Goal: Task Accomplishment & Management: Manage account settings

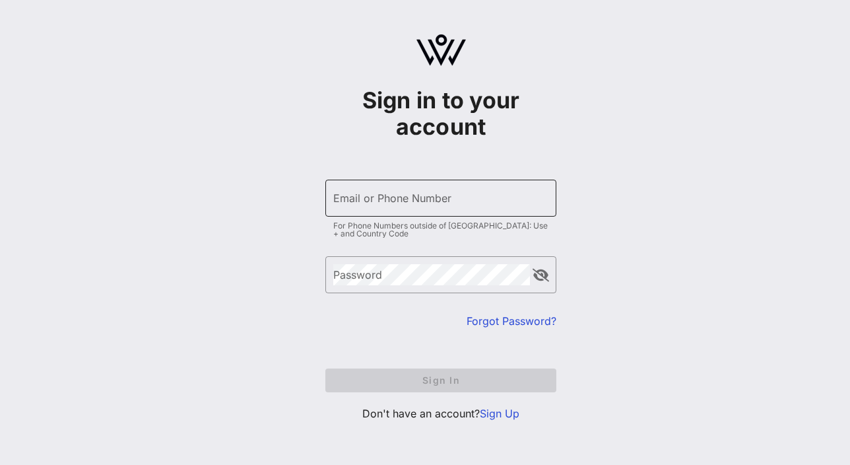
click at [477, 204] on input "Email or Phone Number" at bounding box center [440, 197] width 215 height 21
type input "vcano@chci.org"
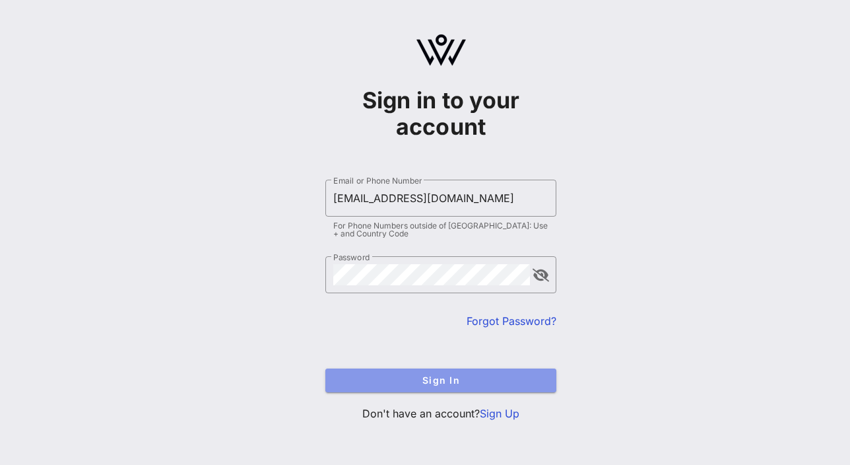
click at [440, 378] on span "Sign In" at bounding box center [441, 379] width 210 height 11
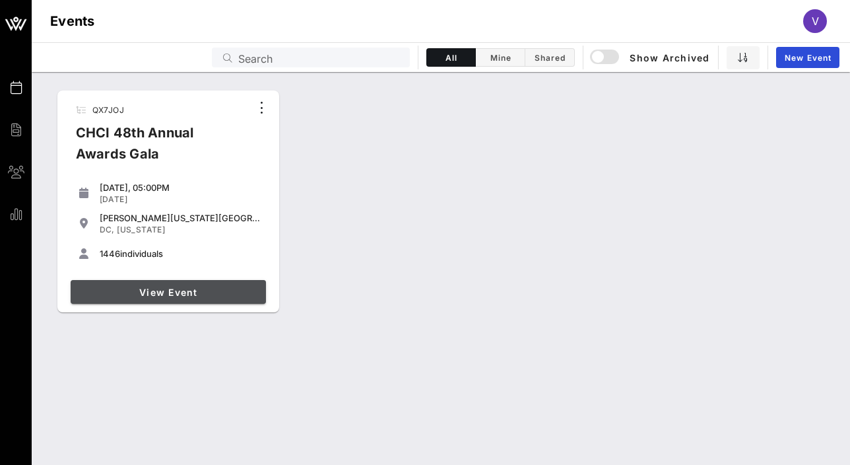
click at [217, 290] on span "View Event" at bounding box center [168, 292] width 185 height 11
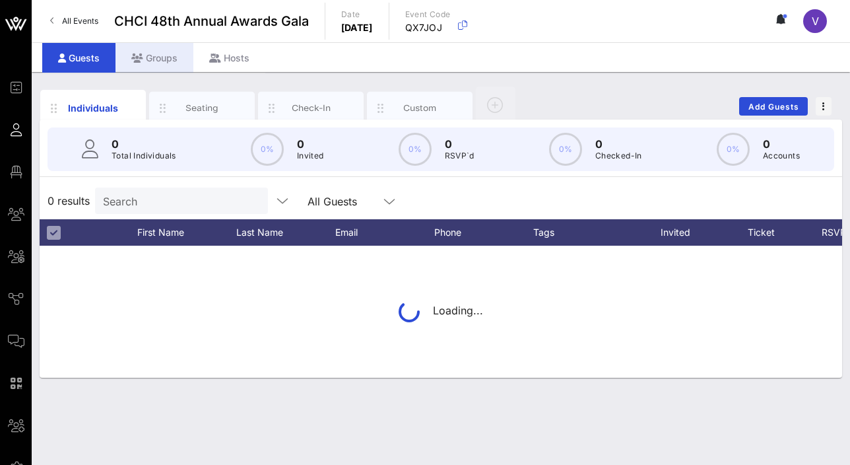
click at [176, 54] on div "Groups" at bounding box center [155, 58] width 78 height 30
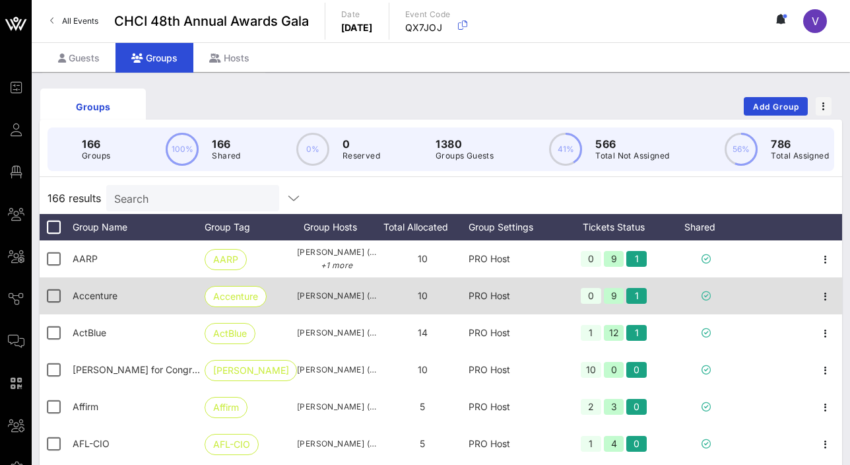
click at [103, 290] on span "Accenture" at bounding box center [95, 295] width 45 height 11
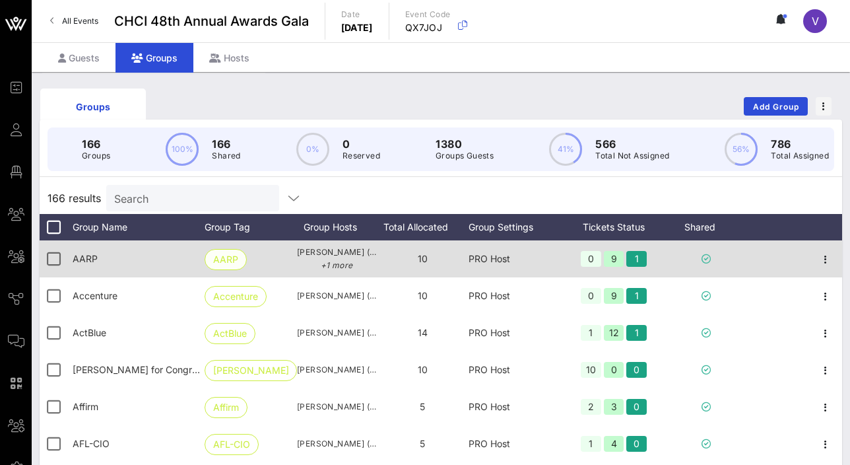
click at [231, 255] on span "AARP" at bounding box center [225, 260] width 25 height 20
click at [83, 260] on span "AARP" at bounding box center [85, 258] width 25 height 11
click at [823, 255] on icon "button" at bounding box center [826, 260] width 16 height 16
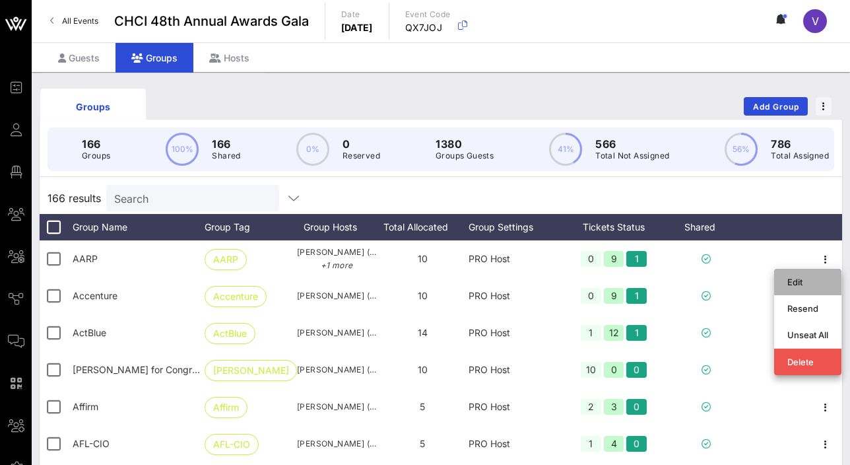
click at [821, 273] on div "Edit" at bounding box center [808, 281] width 41 height 21
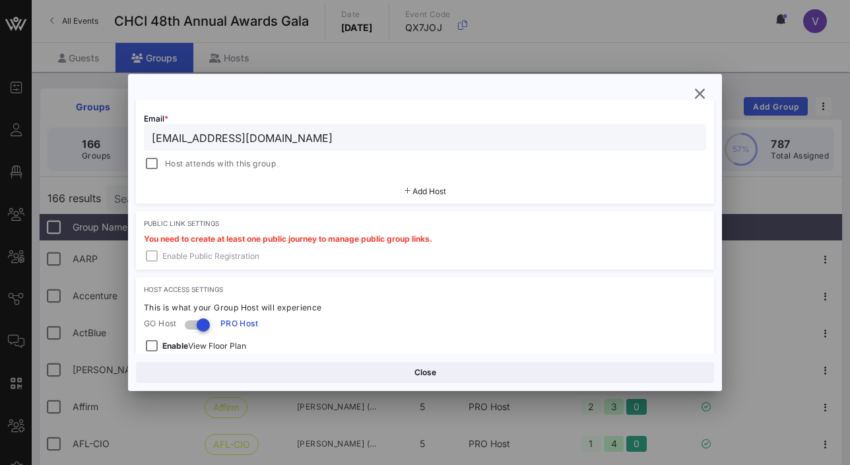
scroll to position [454, 0]
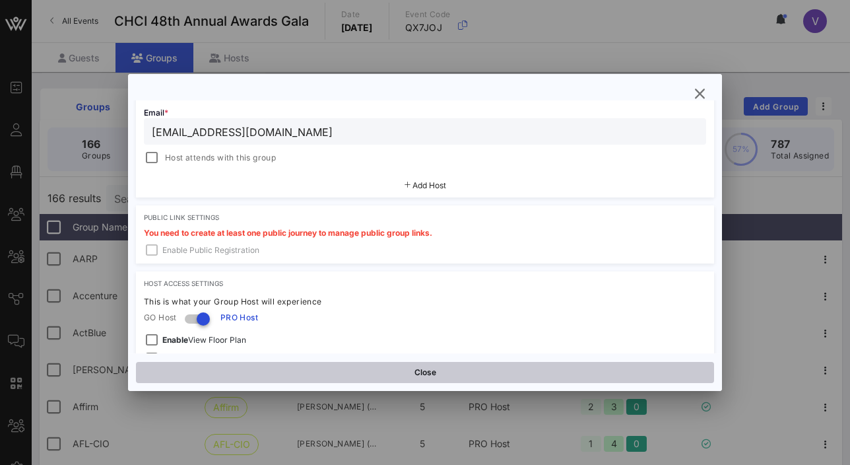
click at [448, 372] on button "Close" at bounding box center [425, 372] width 578 height 21
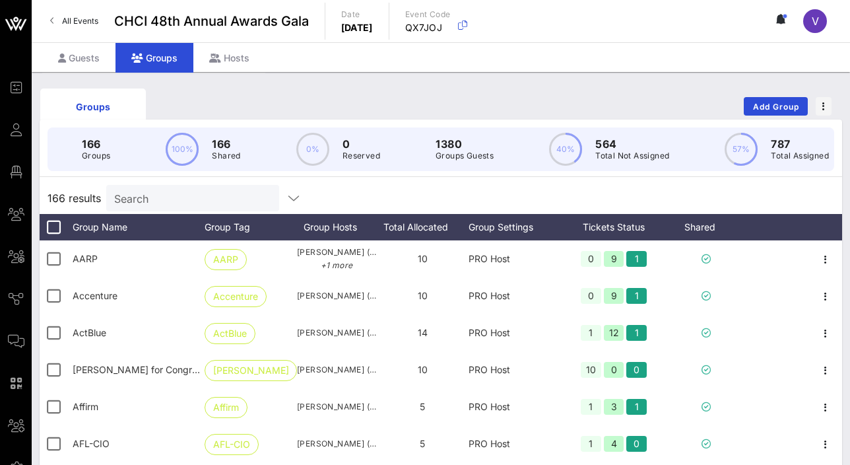
click at [198, 197] on input "Search" at bounding box center [191, 197] width 154 height 17
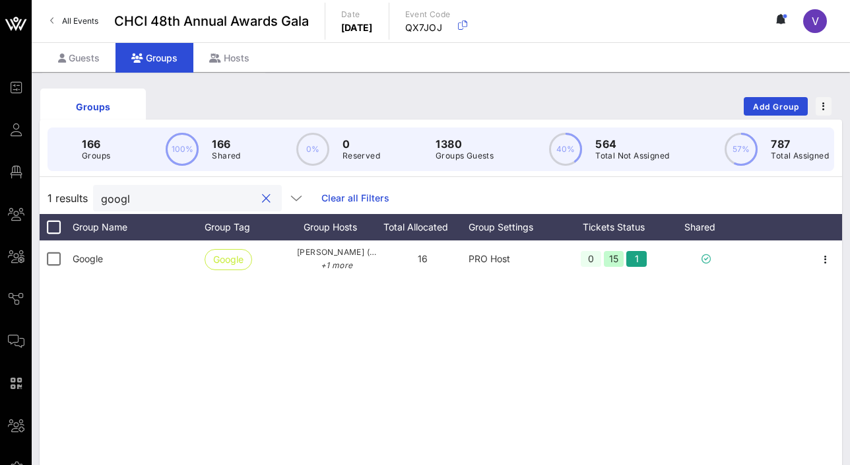
type input "google"
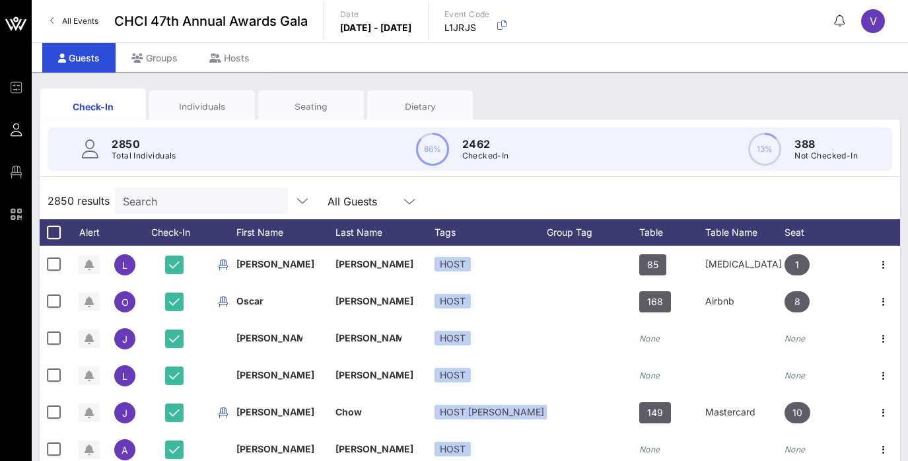
click at [198, 207] on input "Search" at bounding box center [200, 200] width 154 height 17
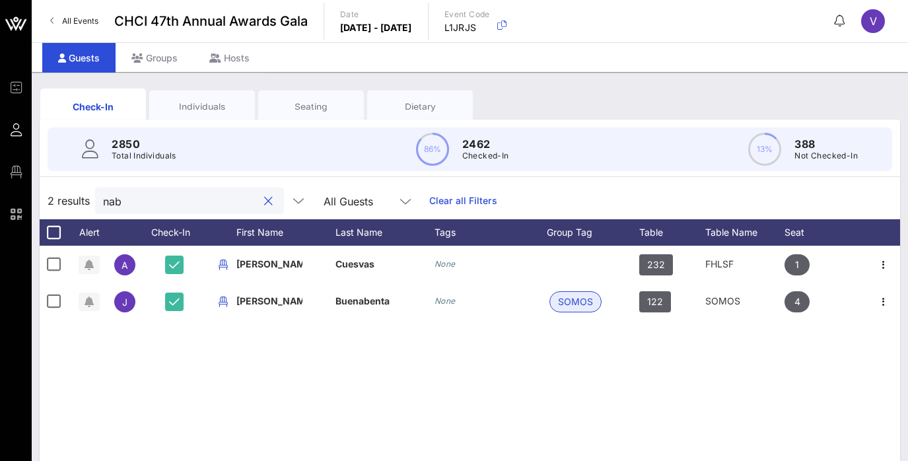
type input "nab"
click at [215, 108] on div "Individuals" at bounding box center [202, 106] width 86 height 13
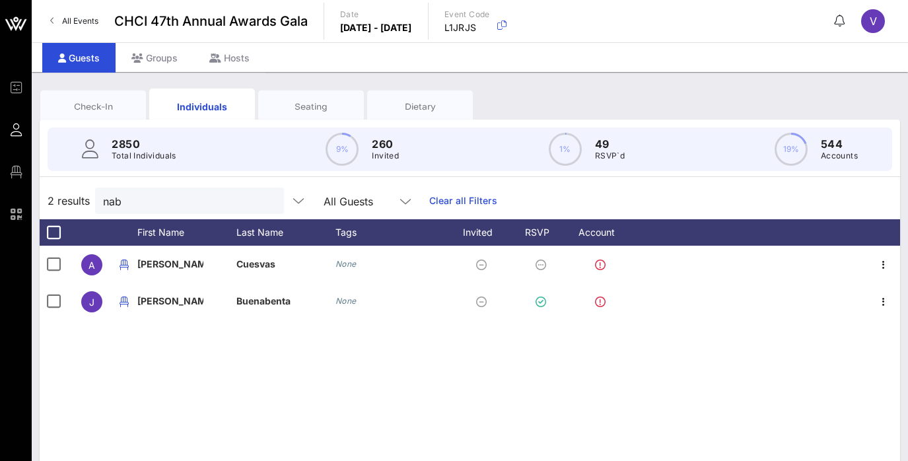
click at [73, 58] on div "Guests" at bounding box center [78, 58] width 73 height 30
click at [149, 62] on div "Groups" at bounding box center [155, 58] width 78 height 30
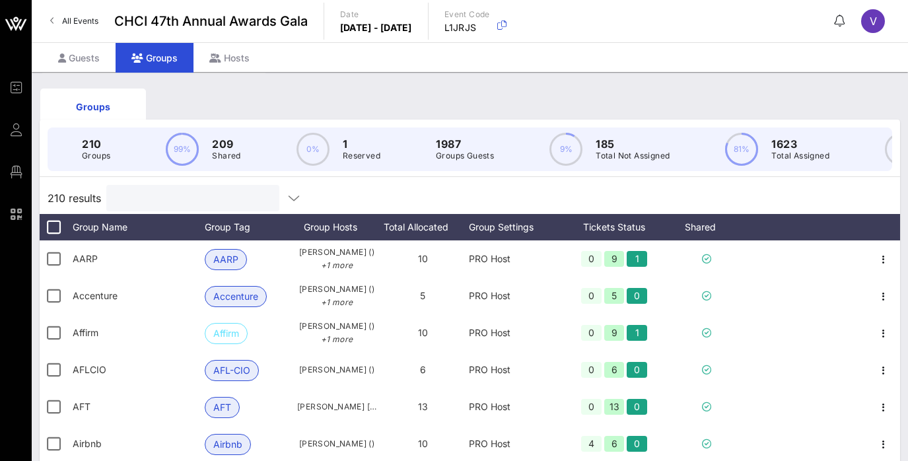
click at [191, 197] on input "text" at bounding box center [191, 197] width 154 height 17
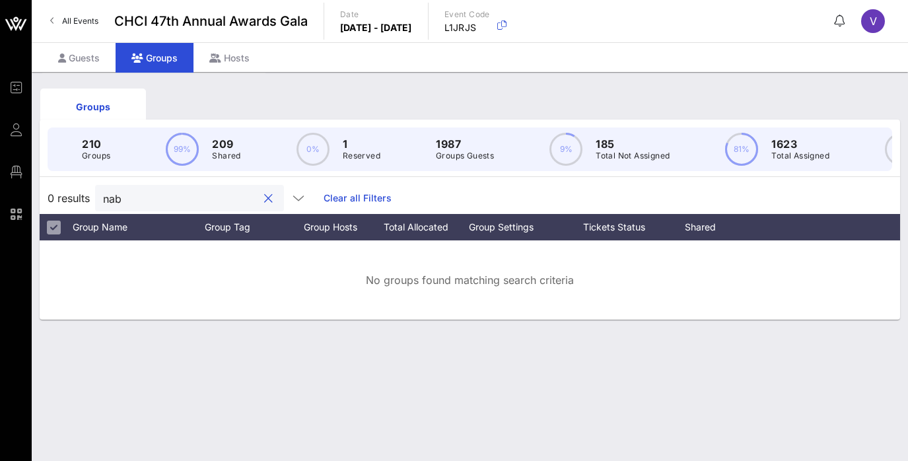
type input "nab"
click at [260, 200] on div at bounding box center [268, 199] width 16 height 16
click at [264, 199] on button "clear icon" at bounding box center [268, 198] width 9 height 13
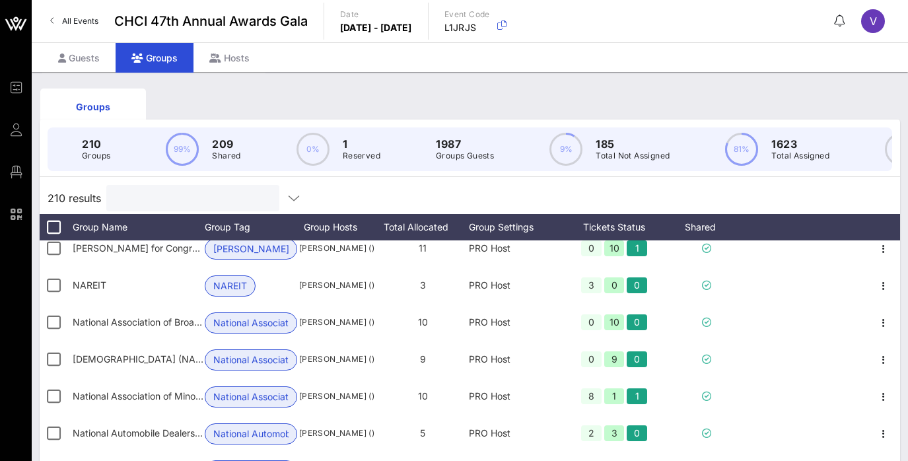
scroll to position [4999, 0]
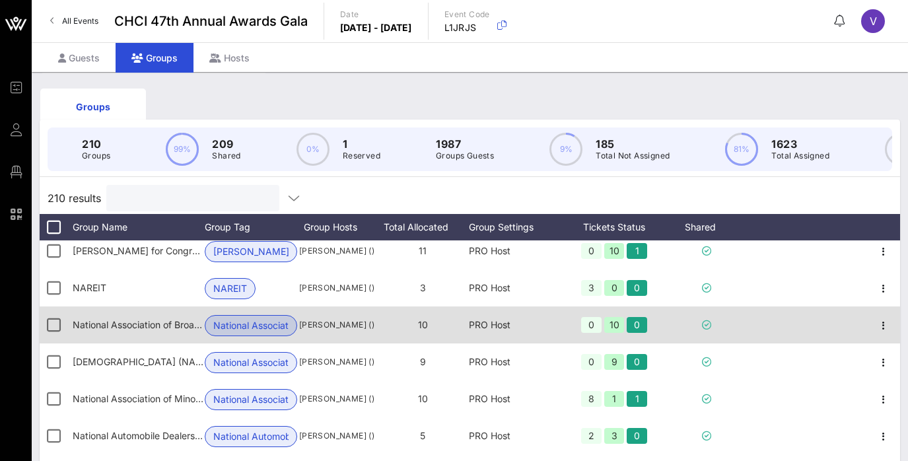
click at [255, 330] on span "National Associat…" at bounding box center [250, 326] width 75 height 20
click at [880, 322] on icon "button" at bounding box center [883, 326] width 16 height 16
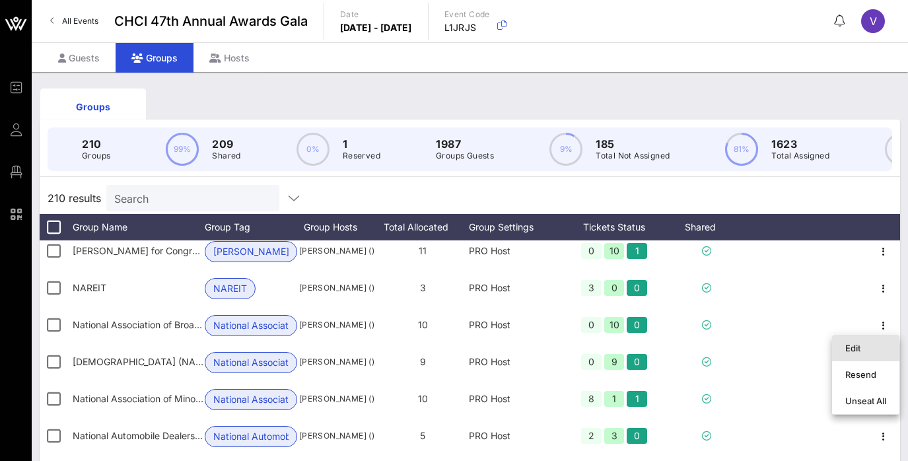
click at [860, 353] on div "Edit" at bounding box center [865, 348] width 41 height 11
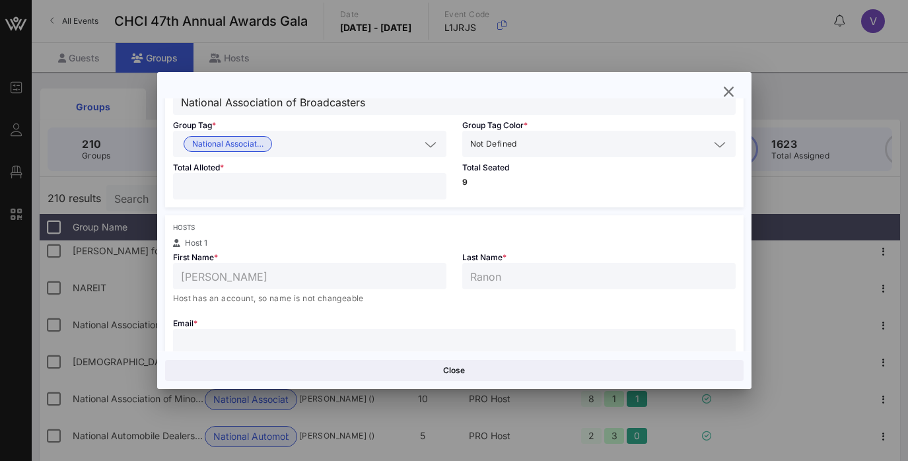
scroll to position [206, 0]
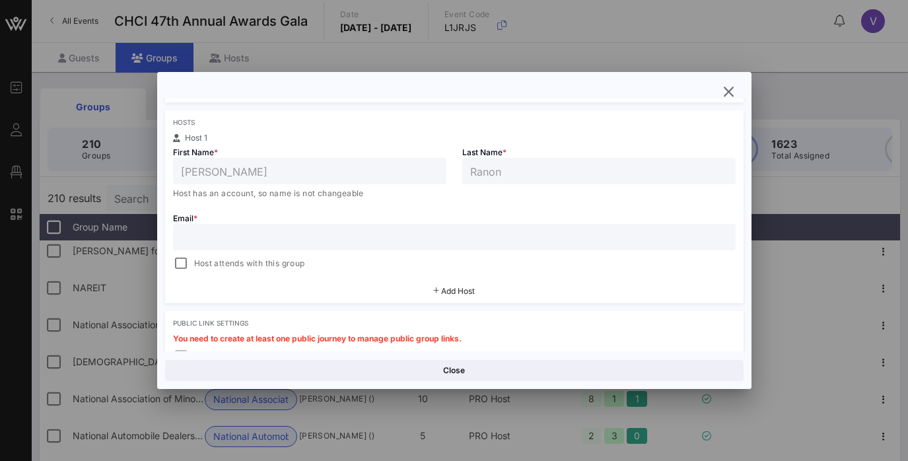
click at [320, 226] on div at bounding box center [454, 237] width 547 height 26
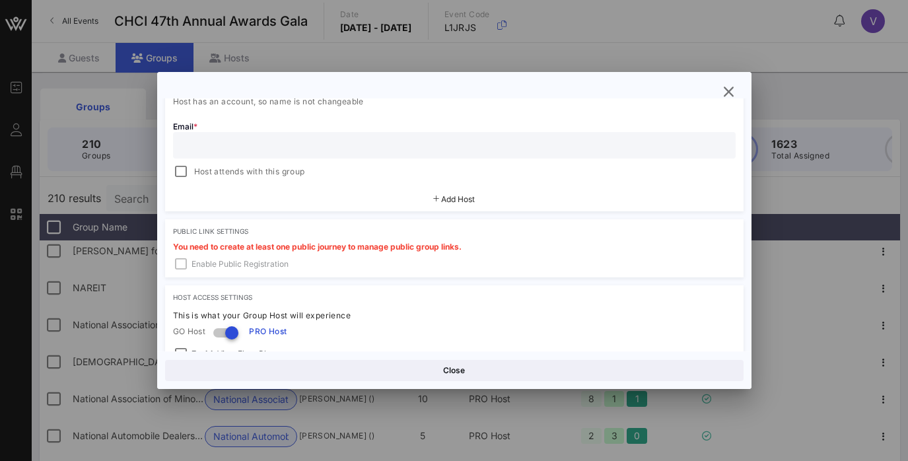
scroll to position [345, 0]
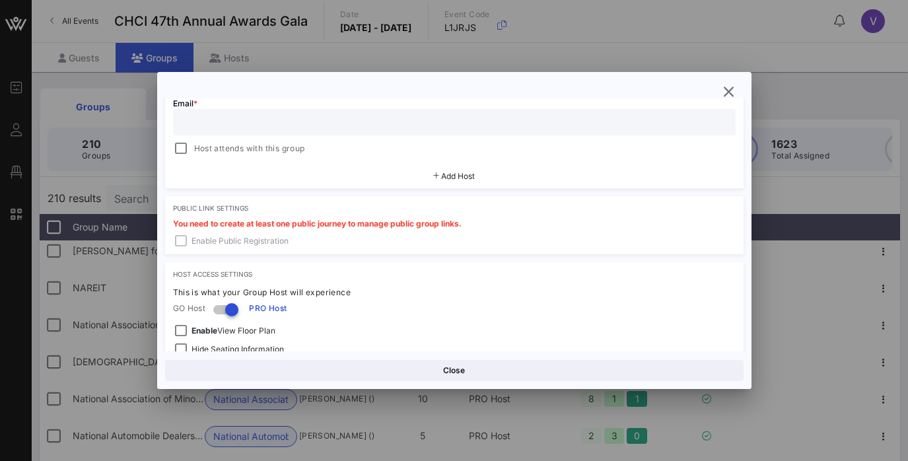
click at [468, 174] on span "Add Host" at bounding box center [458, 176] width 34 height 10
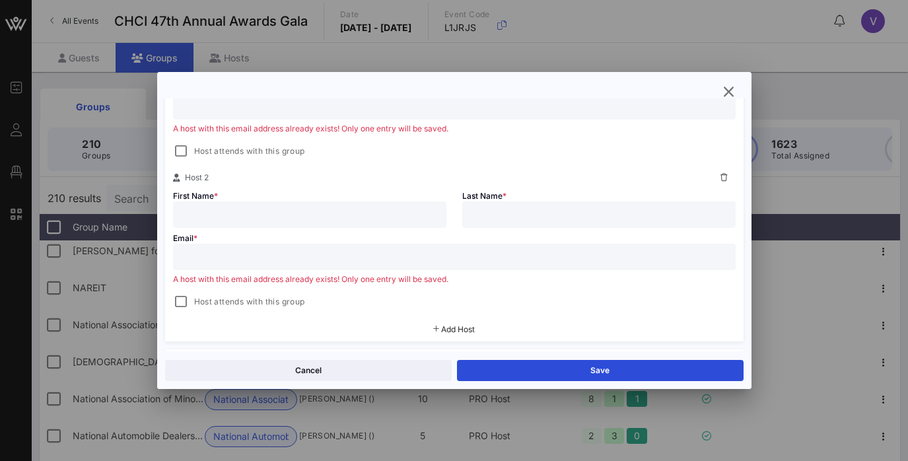
scroll to position [304, 0]
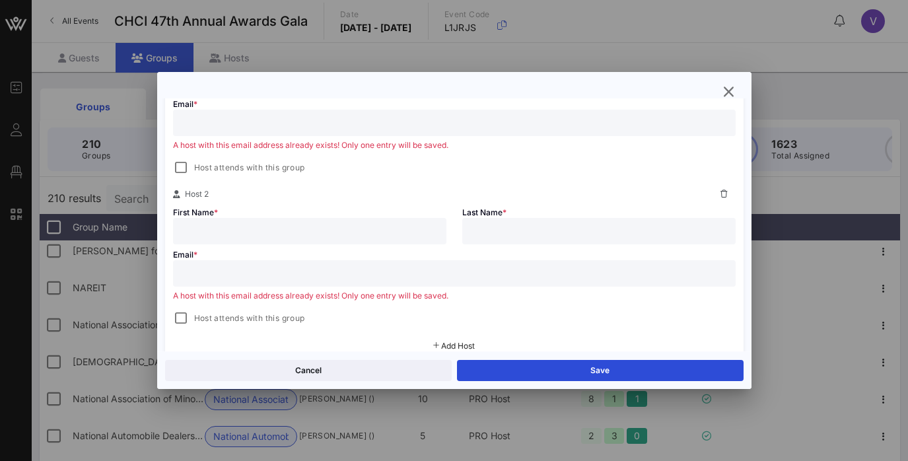
click at [358, 226] on input "text" at bounding box center [309, 230] width 257 height 17
click at [358, 209] on div "First Name *" at bounding box center [309, 223] width 289 height 42
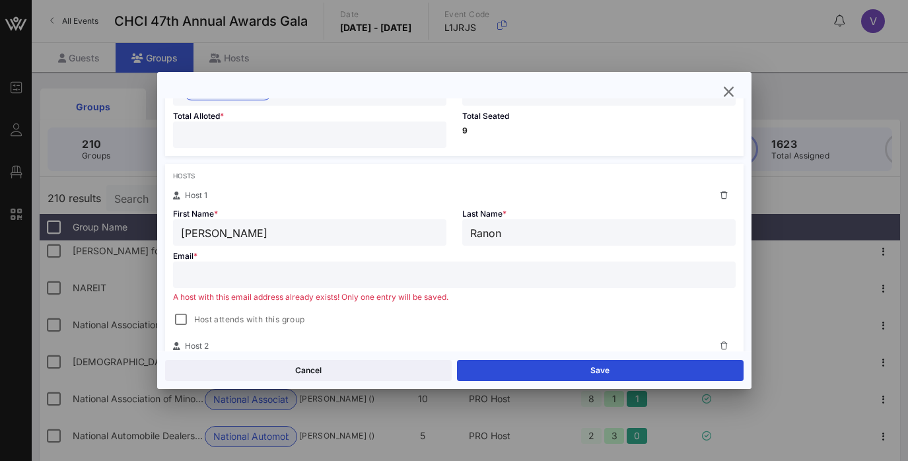
scroll to position [162, 0]
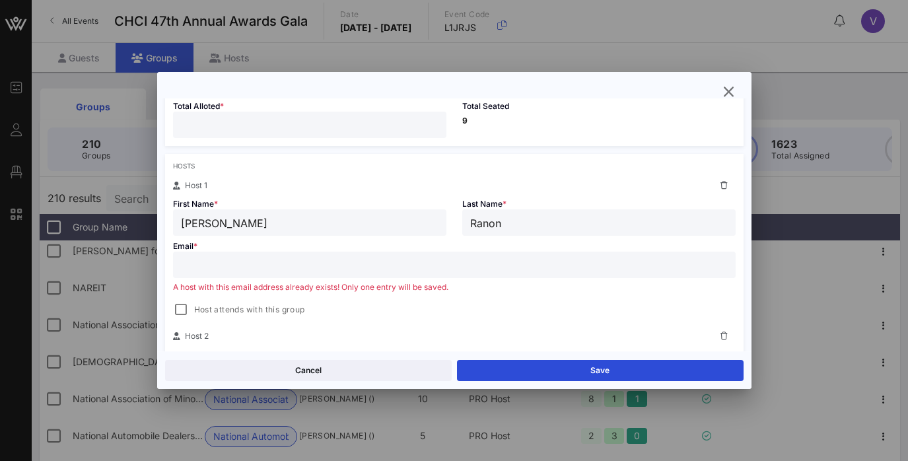
click at [726, 185] on icon at bounding box center [723, 186] width 7 height 8
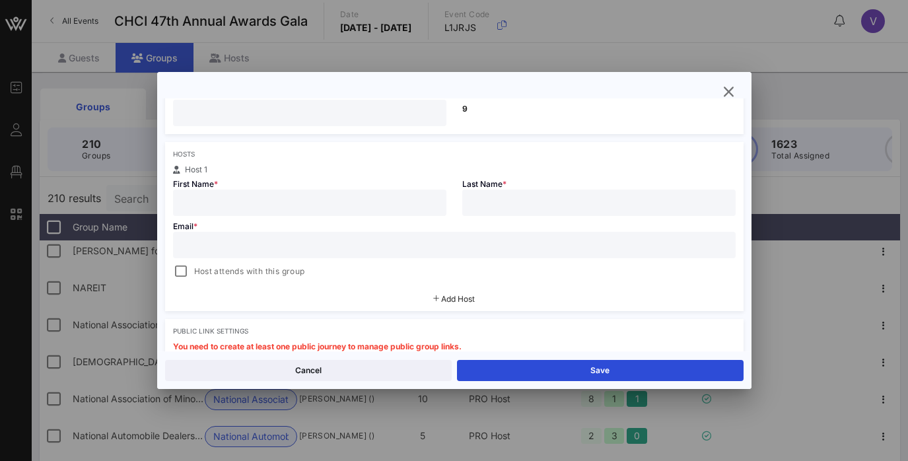
scroll to position [175, 0]
click at [375, 195] on input "text" at bounding box center [309, 201] width 257 height 17
paste input "Peña, Lesley <lpena@nab.org>"
drag, startPoint x: 208, startPoint y: 206, endPoint x: 171, endPoint y: 193, distance: 39.3
click at [171, 193] on div "First Name * Peña, Lesley <lpena@nab.org>" at bounding box center [309, 194] width 289 height 42
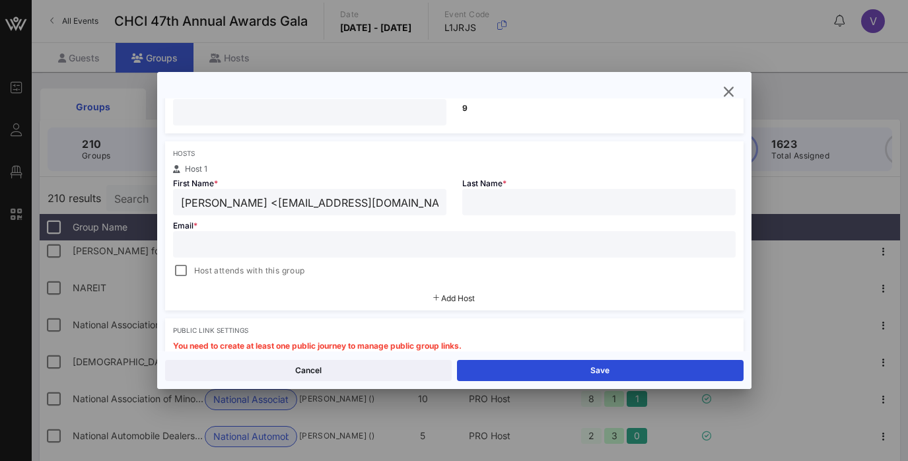
drag, startPoint x: 207, startPoint y: 205, endPoint x: 148, endPoint y: 188, distance: 61.0
click at [148, 188] on div "Event Builder Guests Floor Plan QR Scanner CHCI 47th Annual Awards Gala All Eve…" at bounding box center [454, 346] width 908 height 692
type input "Lesley <lpena@nab.org>"
click at [490, 203] on input "text" at bounding box center [598, 201] width 257 height 17
paste input "Peña"
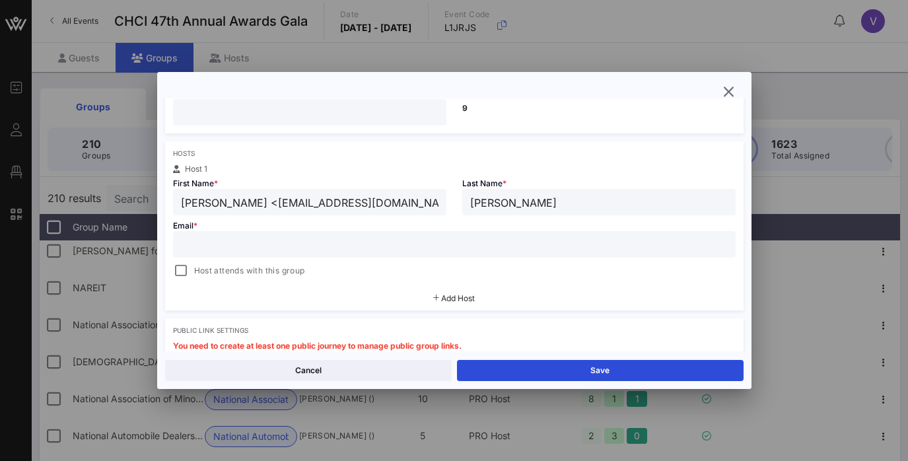
type input "Peña"
click at [187, 205] on input "Lesley <lpena@nab.org>" at bounding box center [309, 201] width 257 height 17
drag, startPoint x: 218, startPoint y: 201, endPoint x: 373, endPoint y: 203, distance: 155.1
click at [373, 203] on input "Lesley <lpena@nab.org>" at bounding box center [309, 201] width 257 height 17
type input "Lesley"
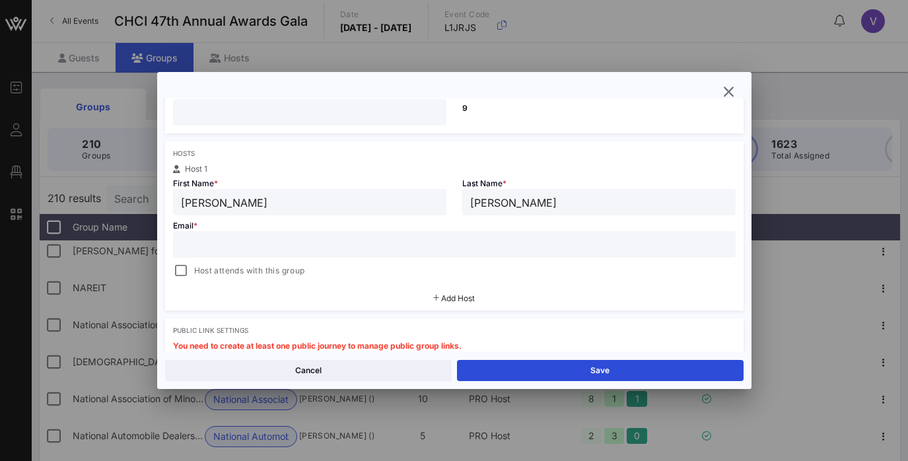
click at [380, 250] on input "text" at bounding box center [454, 244] width 547 height 17
paste input "<lpena@nab.org>"
click at [188, 250] on input "<lpena@nab.org>" at bounding box center [454, 244] width 547 height 17
click at [297, 245] on input "lpena@nab.org>" at bounding box center [454, 244] width 547 height 17
type input "lpena@nab.org"
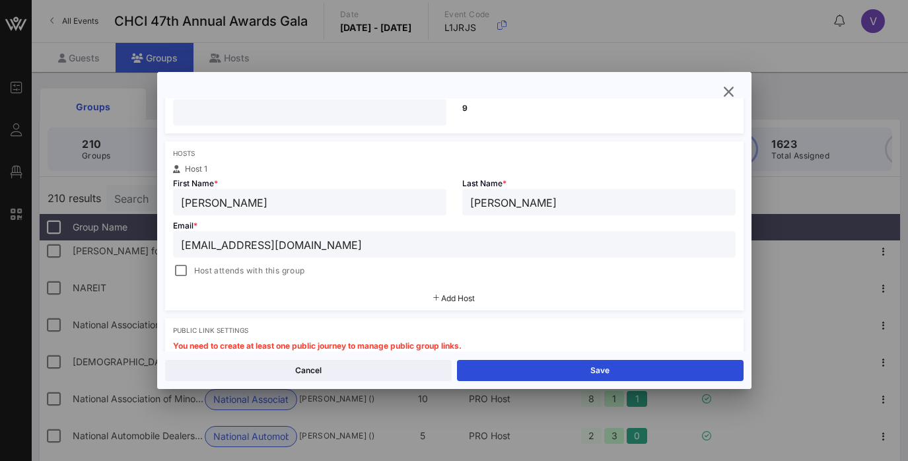
click at [281, 298] on div "Add Host" at bounding box center [454, 299] width 578 height 24
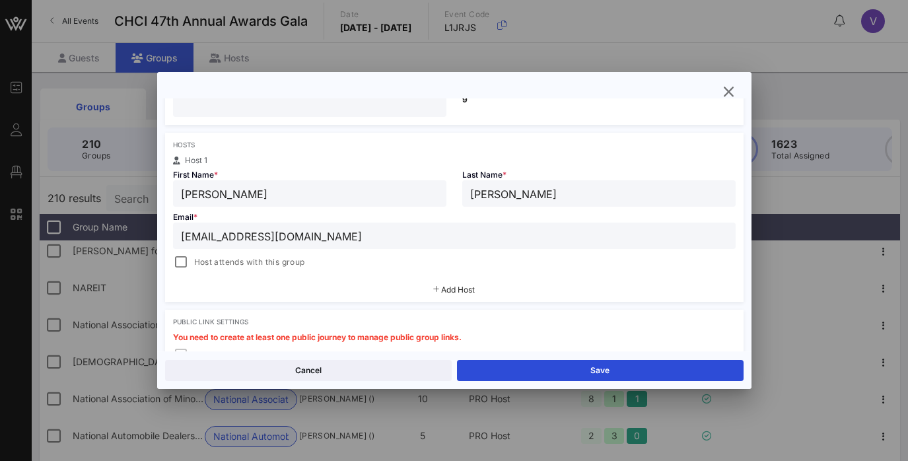
scroll to position [237, 0]
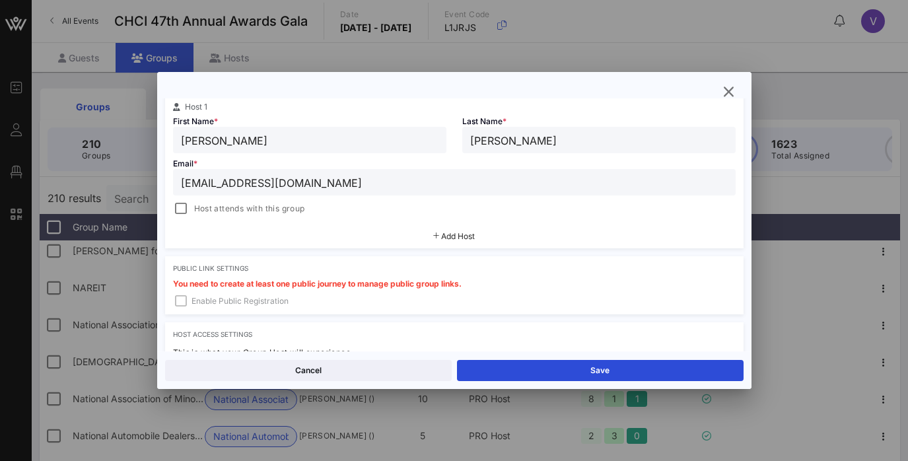
click at [444, 239] on span "Add Host" at bounding box center [458, 236] width 34 height 10
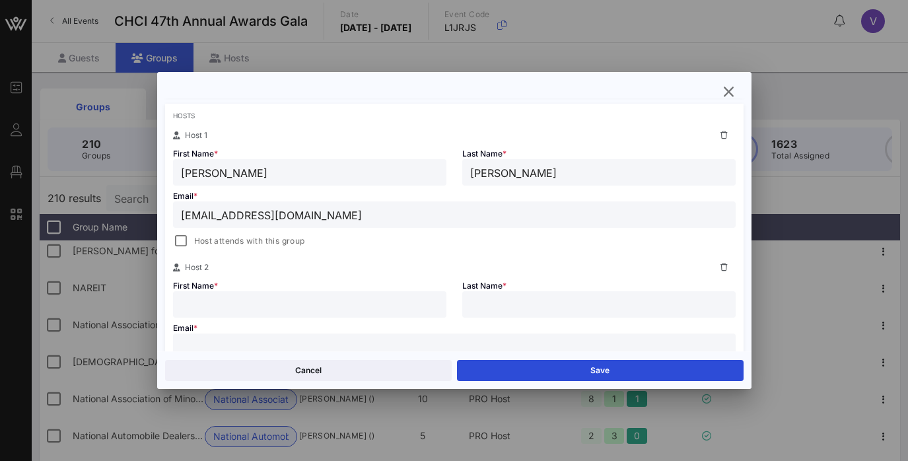
scroll to position [207, 0]
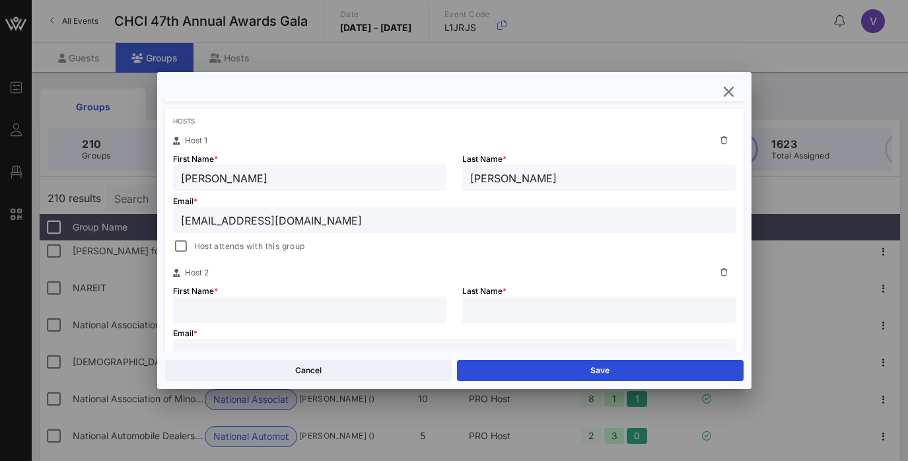
click at [331, 318] on input "text" at bounding box center [309, 309] width 257 height 17
paste input "Quiñones, Ray <rquinones@nab.org>"
click at [261, 312] on input "Quiñones, Ray <rquinones@nab.org>" at bounding box center [309, 309] width 257 height 17
click at [397, 307] on input "Quiñones, Ray rquinones@nab.org>" at bounding box center [309, 309] width 257 height 17
drag, startPoint x: 393, startPoint y: 314, endPoint x: 259, endPoint y: 308, distance: 134.1
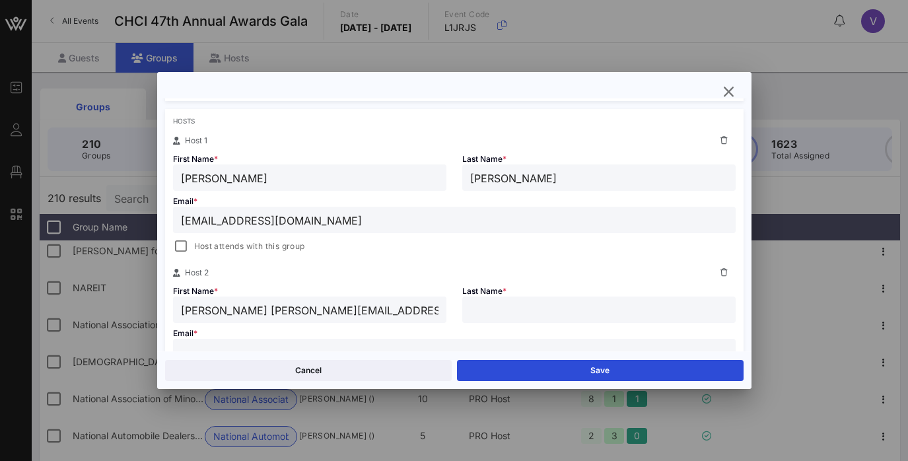
click at [259, 308] on input "Quiñones, Ray rquinones@nab.org" at bounding box center [309, 309] width 257 height 17
click at [254, 306] on input "Quiñones, Ray rquinones@nab.org" at bounding box center [309, 309] width 257 height 17
drag, startPoint x: 366, startPoint y: 316, endPoint x: 256, endPoint y: 308, distance: 109.8
click at [256, 308] on input "Quiñones, Ray rquinones@nab.org" at bounding box center [309, 309] width 257 height 17
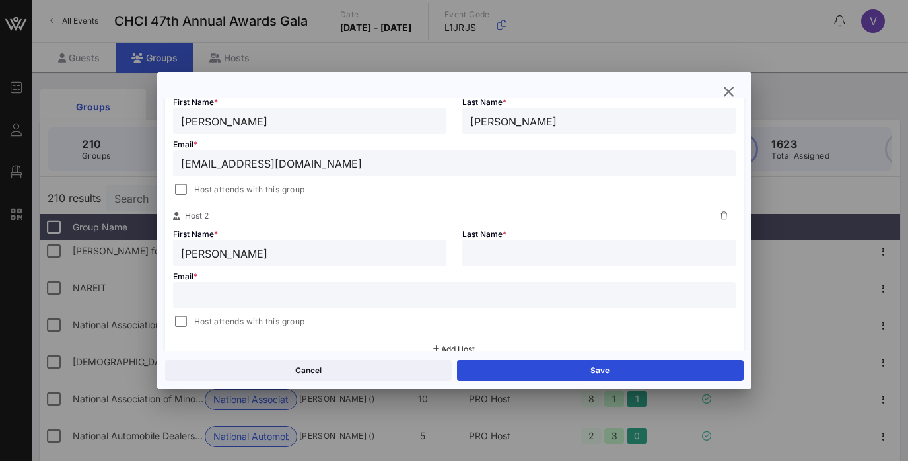
scroll to position [269, 0]
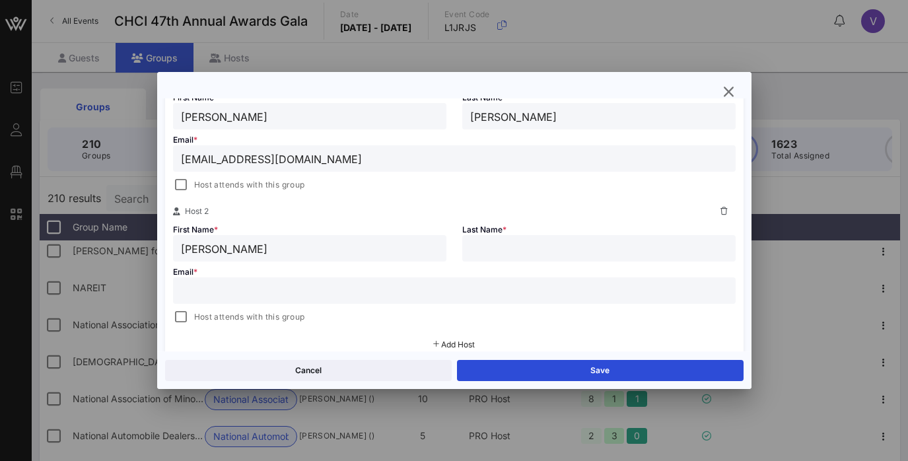
type input "Quiñones, Ray"
click at [256, 296] on input "text" at bounding box center [454, 290] width 547 height 17
paste input "rquinones@nab.org"
type input "rquinones@nab.org"
click at [297, 259] on div "Quiñones, Ray" at bounding box center [309, 248] width 257 height 26
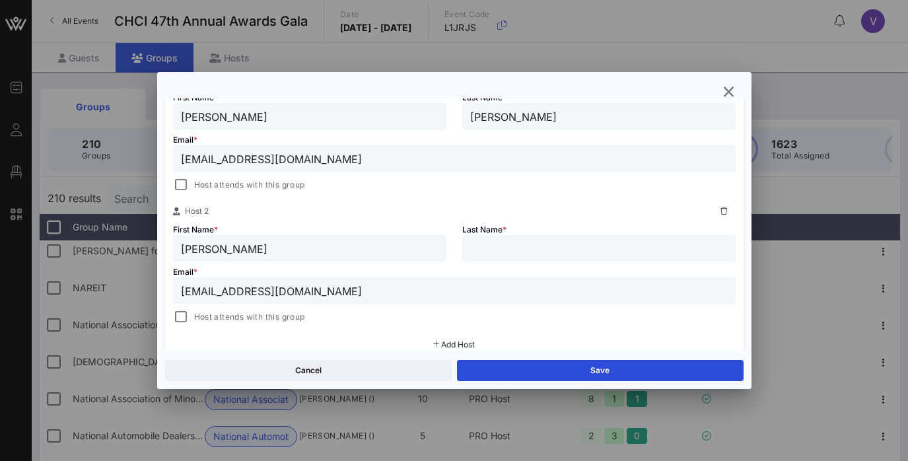
click at [236, 250] on input "Quiñones, Ray" at bounding box center [309, 248] width 257 height 17
drag, startPoint x: 236, startPoint y: 246, endPoint x: 158, endPoint y: 246, distance: 77.9
click at [158, 246] on div "Group Settings Shared Group Settings Ticket Assignments Group Details Group Nam…" at bounding box center [454, 224] width 594 height 253
type input "Ray"
click at [514, 244] on input "text" at bounding box center [598, 248] width 257 height 17
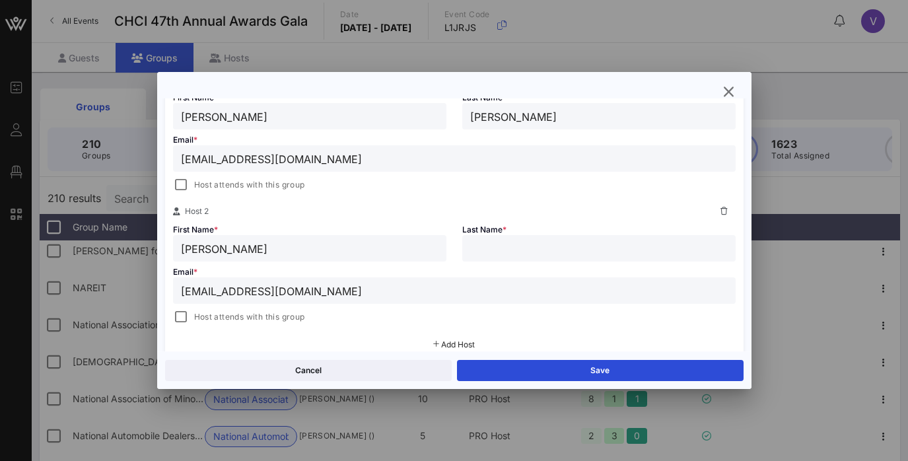
paste input "Quiñones,"
type input "Quiñones"
click at [560, 205] on div "Host 2" at bounding box center [454, 211] width 562 height 16
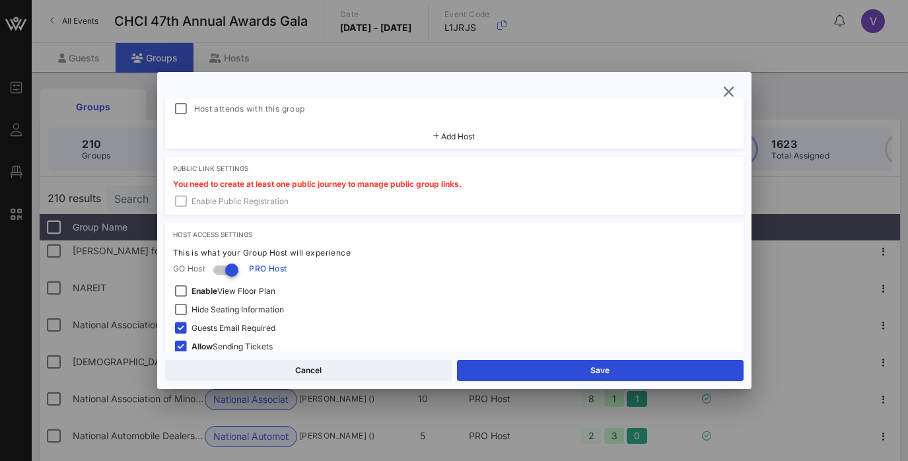
scroll to position [543, 0]
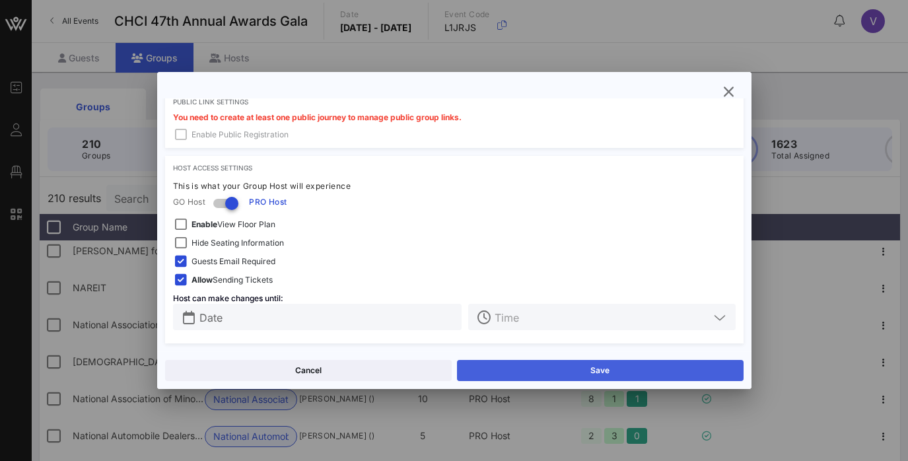
click at [496, 364] on button "Save" at bounding box center [600, 370] width 287 height 21
click at [503, 368] on button "Save" at bounding box center [600, 370] width 287 height 21
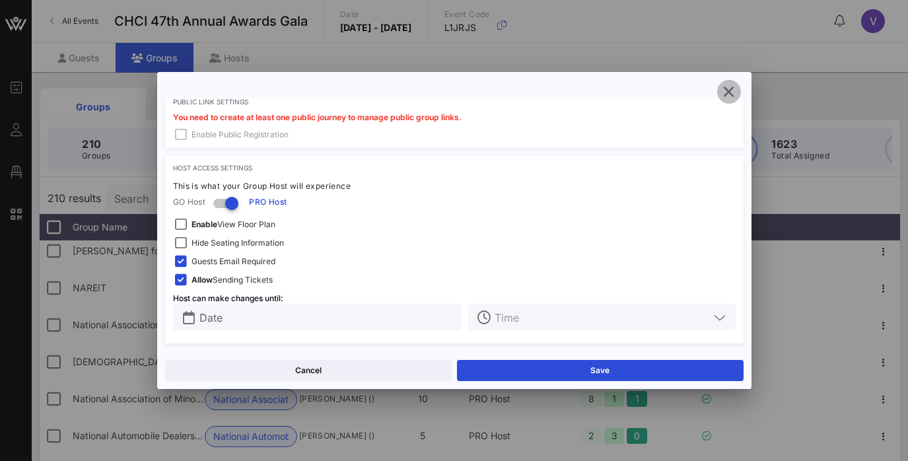
click at [726, 96] on icon "button" at bounding box center [729, 92] width 16 height 16
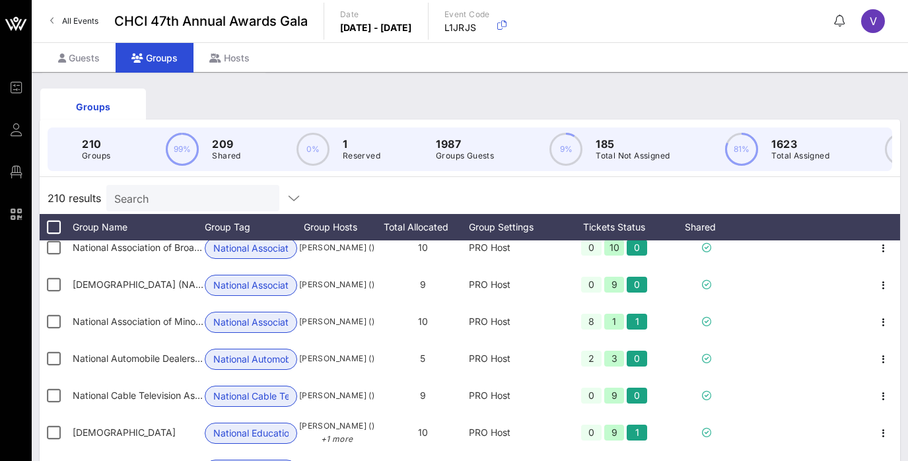
scroll to position [5080, 0]
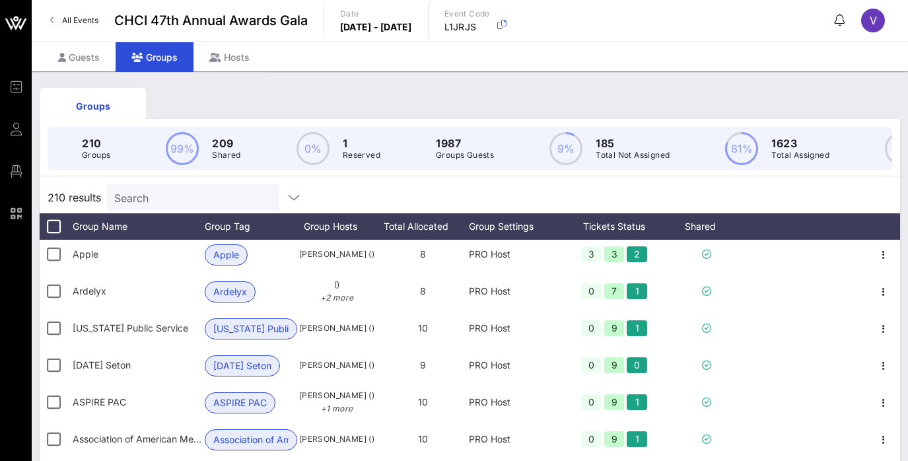
scroll to position [776, 0]
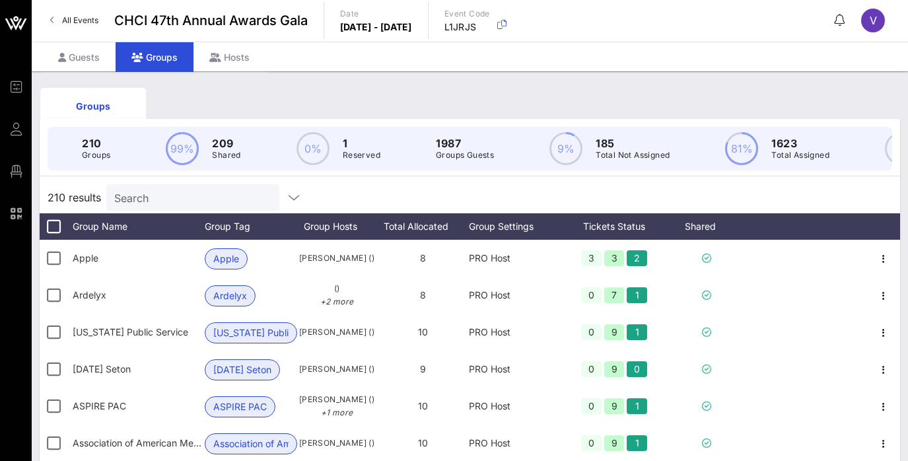
click at [172, 189] on input "Search" at bounding box center [191, 197] width 154 height 17
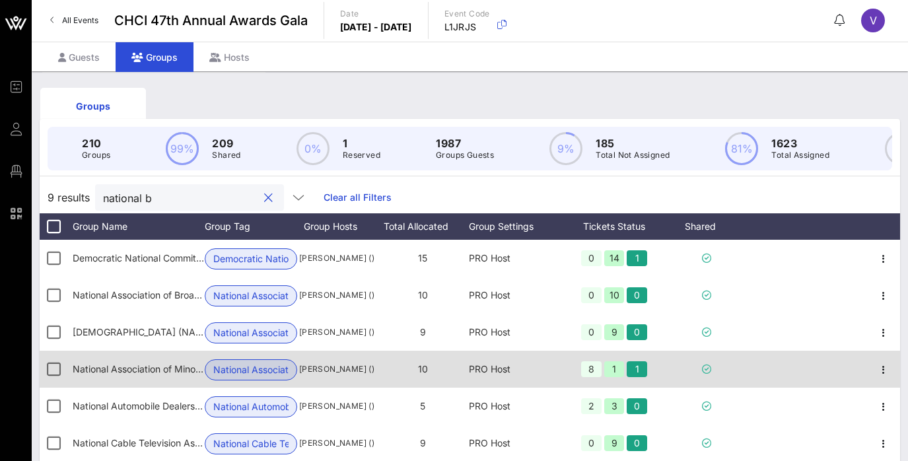
scroll to position [0, 0]
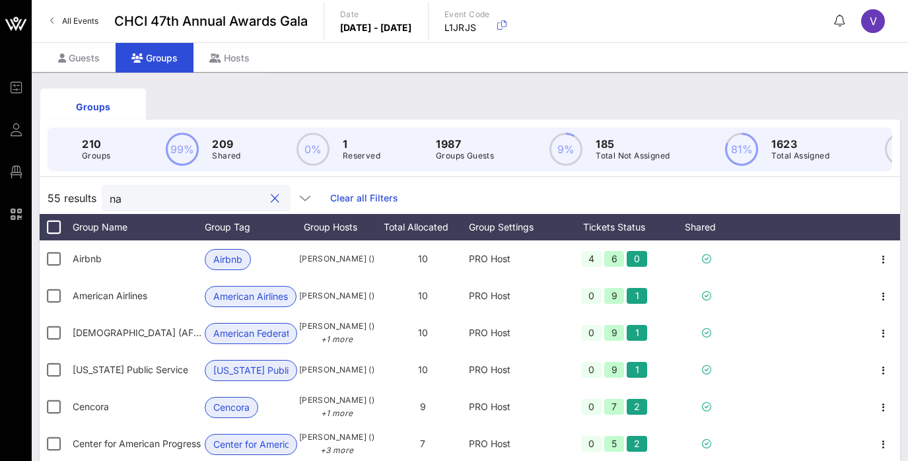
type input "n"
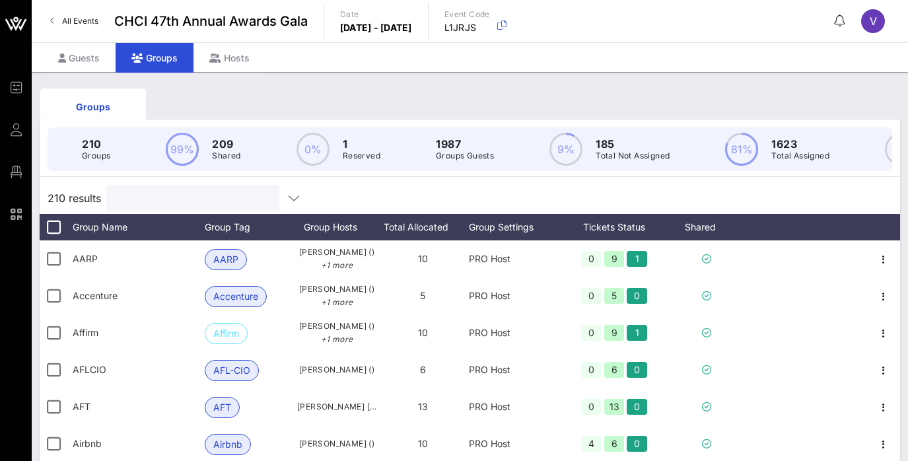
type input "A"
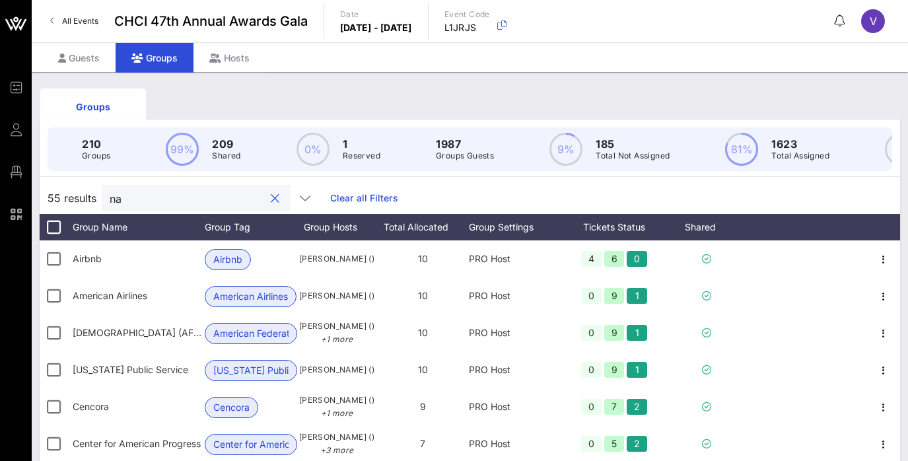
type input "n"
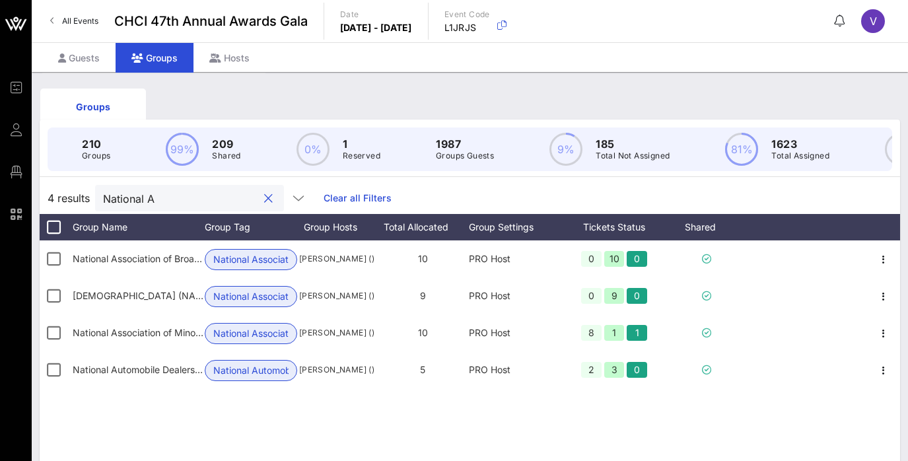
type input "National A"
click at [270, 427] on div "National Association of Broadcasters National Associat… [PERSON_NAME] () 10 PRO…" at bounding box center [470, 438] width 860 height 396
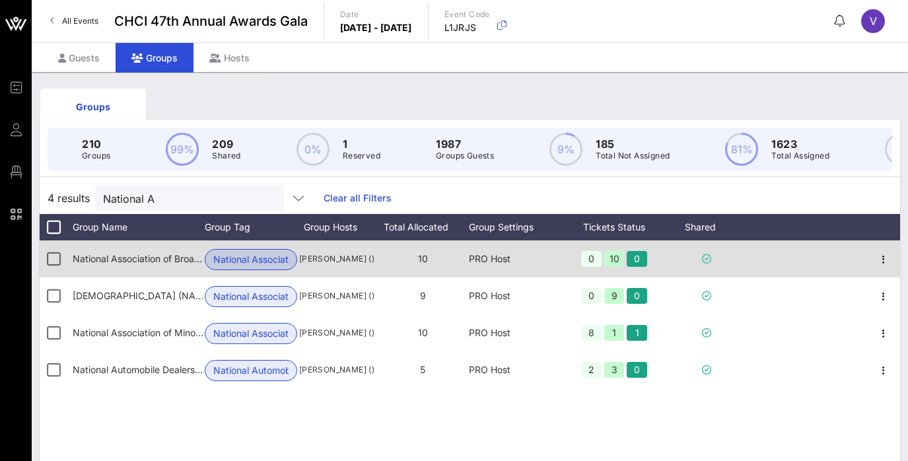
click at [283, 262] on span "National Associat…" at bounding box center [250, 260] width 75 height 20
click at [887, 254] on icon "button" at bounding box center [883, 260] width 16 height 16
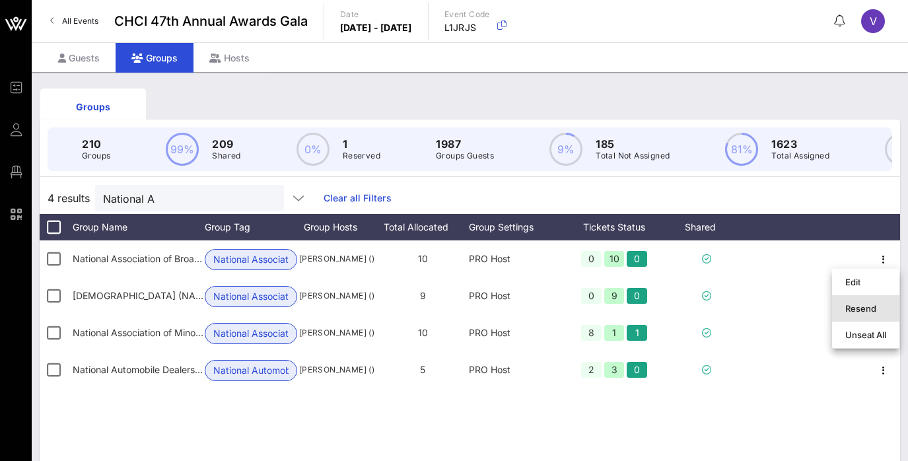
click at [858, 302] on div "Resend" at bounding box center [865, 308] width 41 height 21
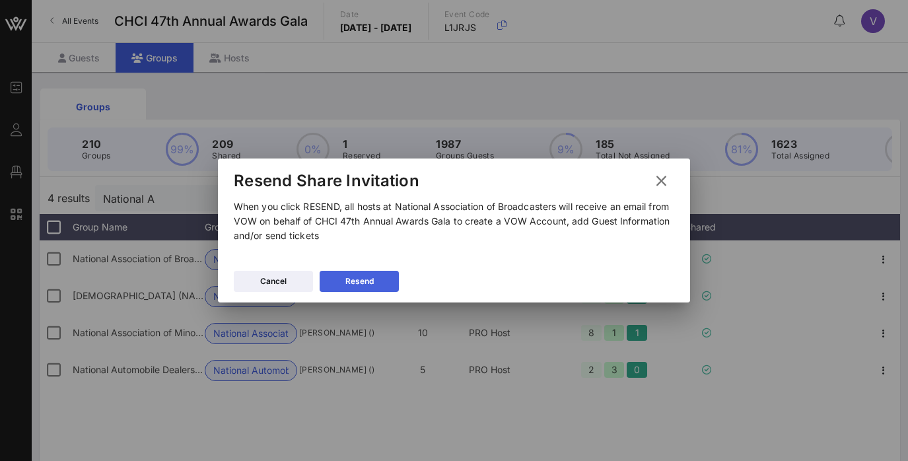
click at [358, 279] on icon at bounding box center [359, 281] width 9 height 8
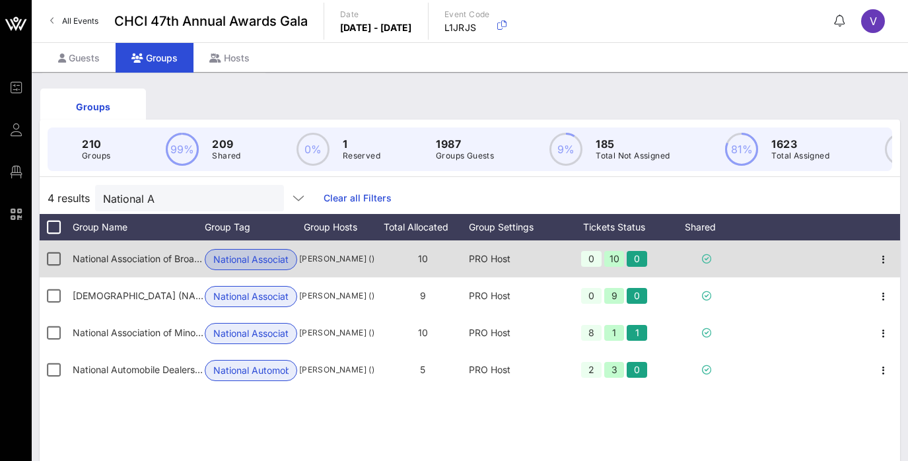
click at [257, 258] on span "National Associat…" at bounding box center [250, 260] width 75 height 20
click at [877, 261] on icon "button" at bounding box center [883, 260] width 16 height 16
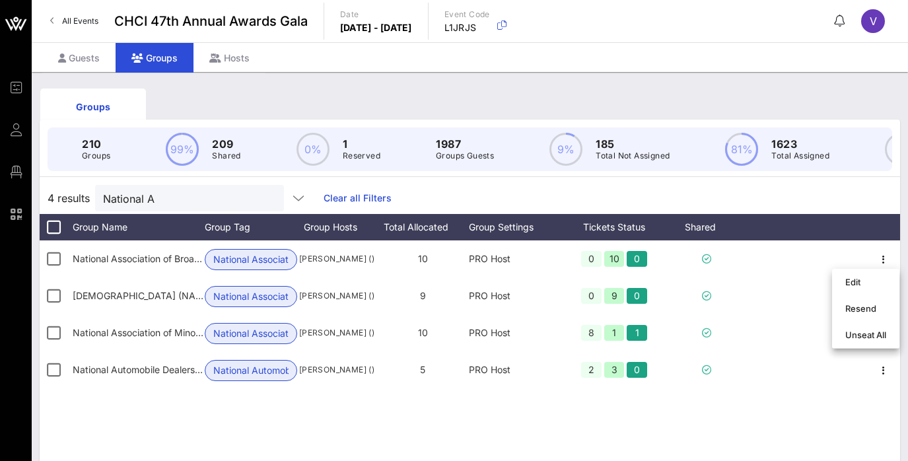
click at [791, 421] on div "National Association of Broadcasters National Associat… [PERSON_NAME] () 10 PRO…" at bounding box center [470, 438] width 860 height 396
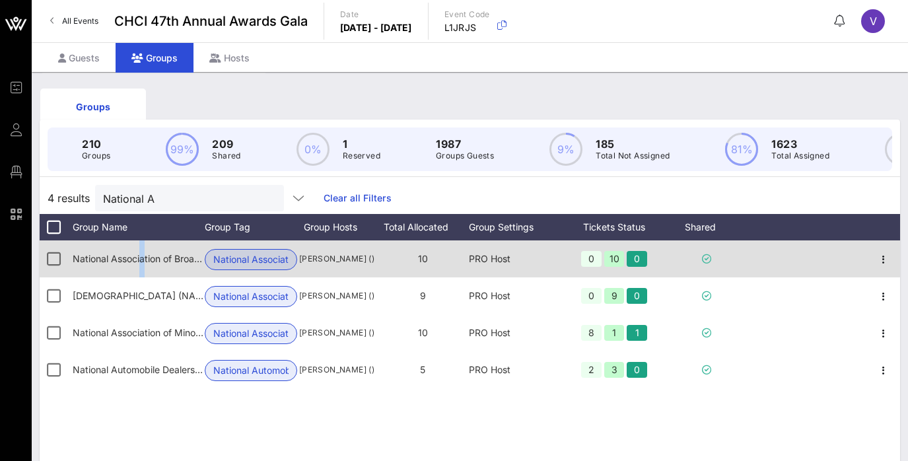
click at [143, 252] on div "National Association of Broadcasters" at bounding box center [139, 258] width 132 height 37
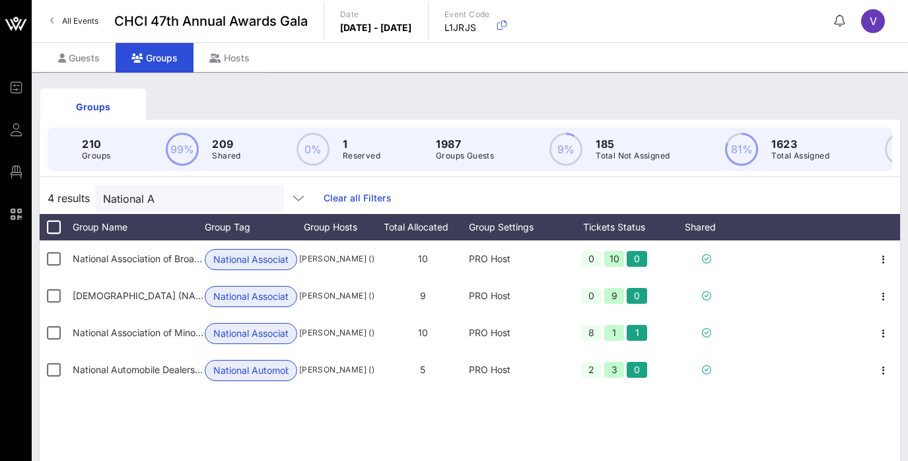
click at [192, 443] on div "National Association of Broadcasters National Associat… [PERSON_NAME] () 10 PRO…" at bounding box center [470, 438] width 860 height 396
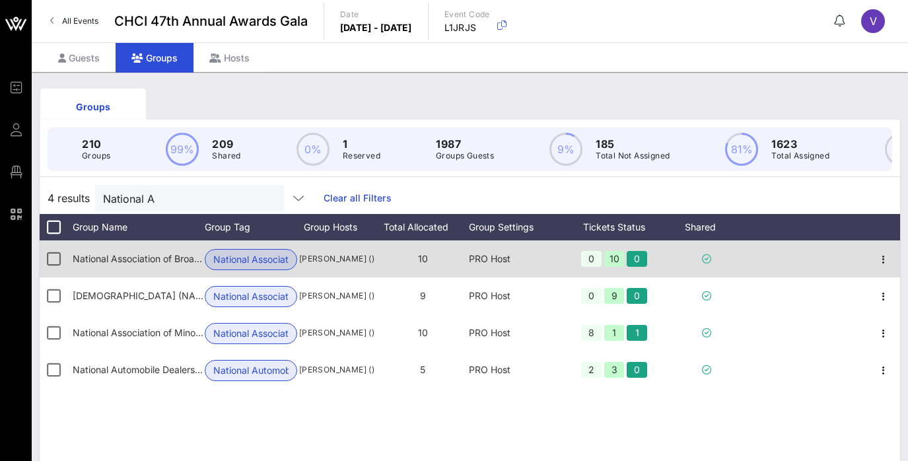
click at [170, 266] on div "National Association of Broadcasters" at bounding box center [139, 258] width 132 height 37
click at [880, 258] on icon "button" at bounding box center [883, 260] width 16 height 16
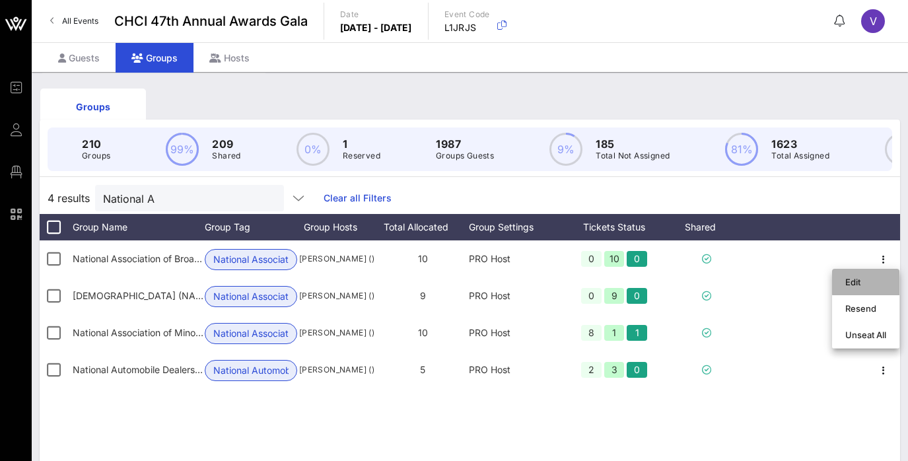
click at [851, 285] on div "Edit" at bounding box center [865, 282] width 41 height 11
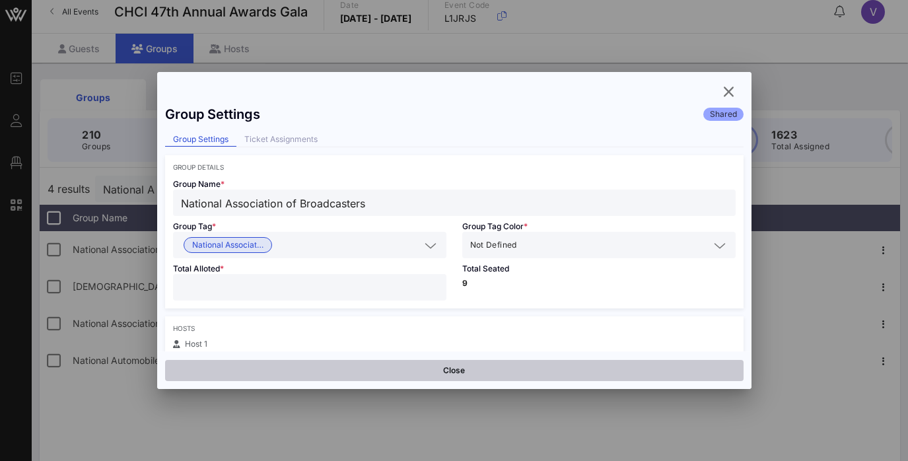
click at [500, 374] on button "Close" at bounding box center [454, 370] width 578 height 21
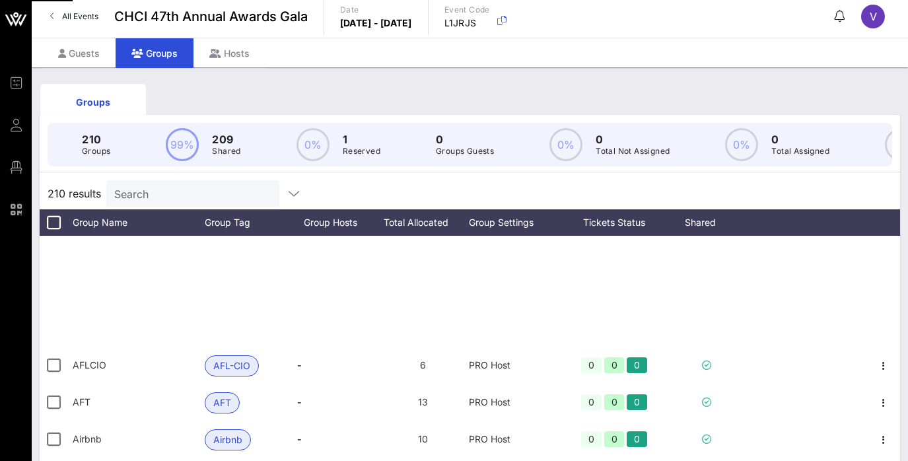
scroll to position [305, 0]
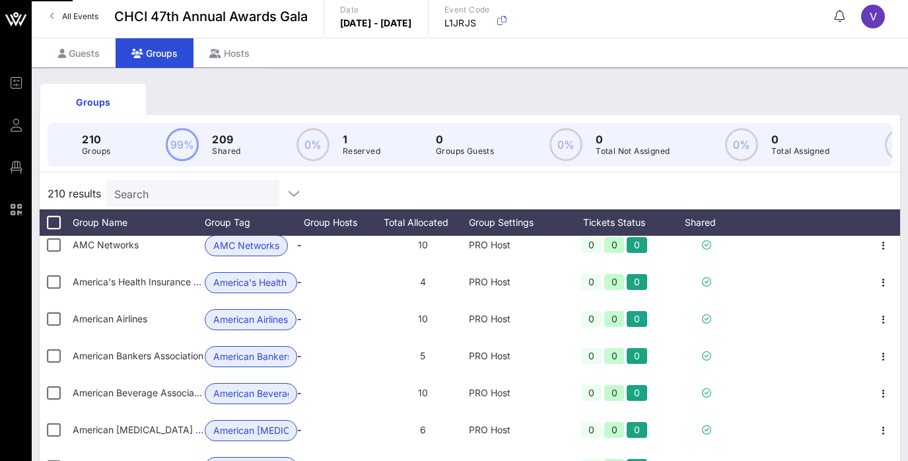
click at [165, 200] on input "Search" at bounding box center [191, 193] width 154 height 17
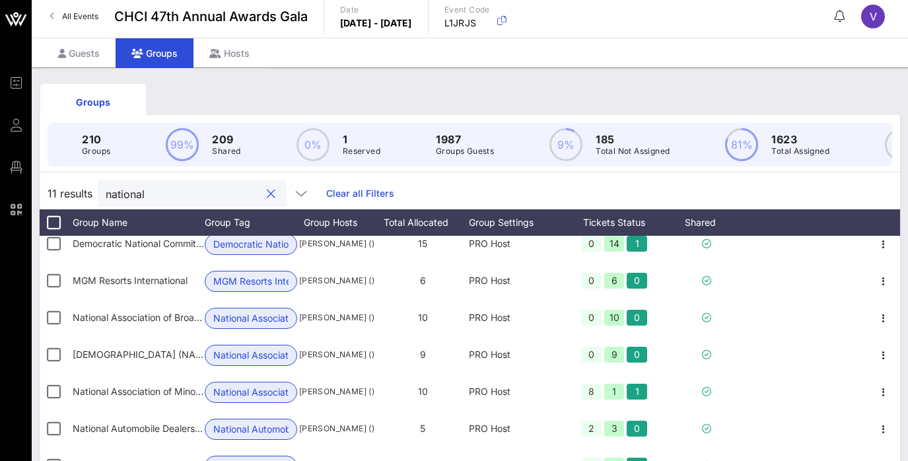
scroll to position [0, 0]
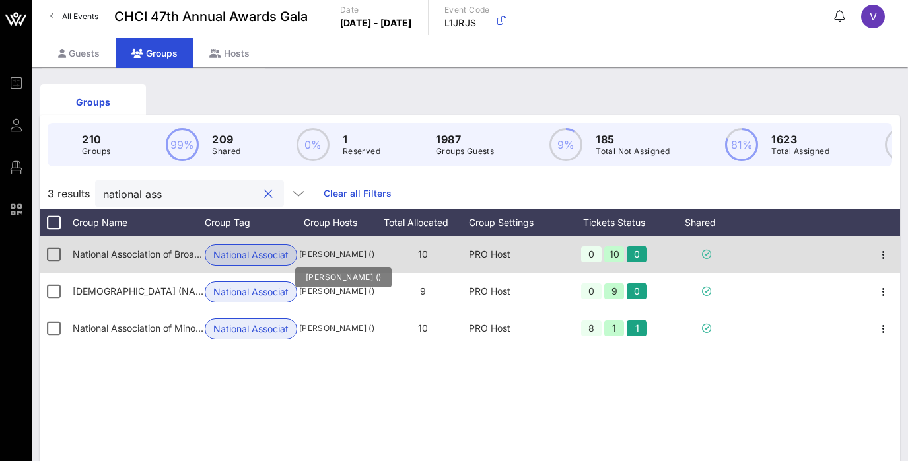
type input "national ass"
click at [325, 250] on span "[PERSON_NAME] ()" at bounding box center [336, 254] width 79 height 13
click at [884, 254] on icon "button" at bounding box center [883, 255] width 16 height 16
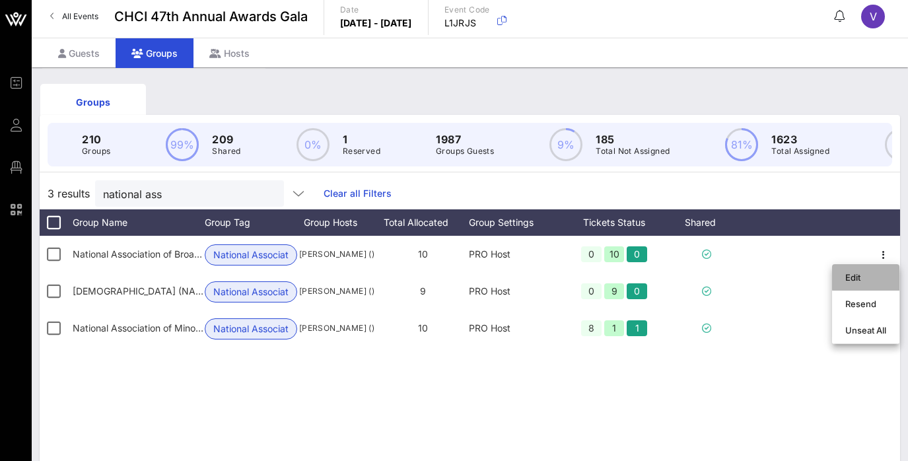
click at [860, 282] on div "Edit" at bounding box center [865, 277] width 41 height 11
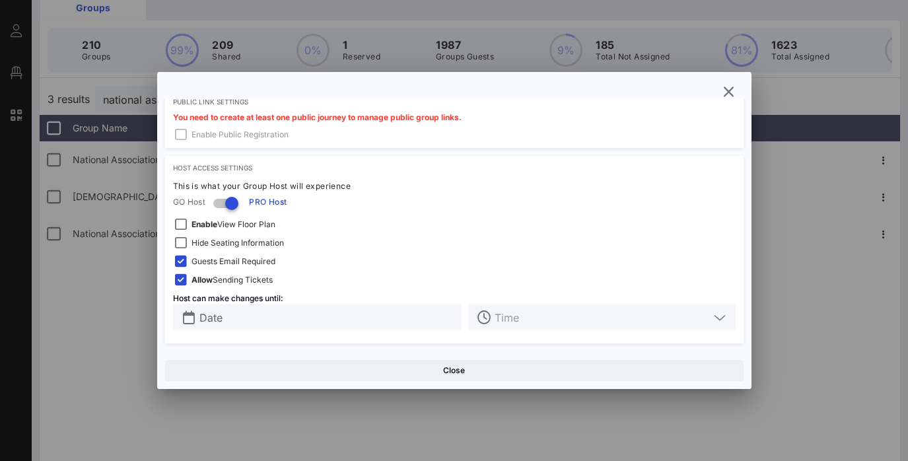
scroll to position [100, 0]
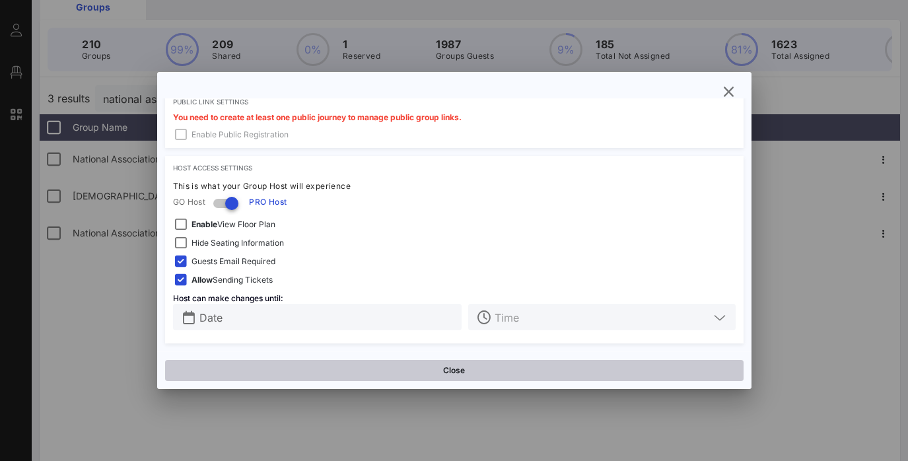
click at [463, 368] on button "Close" at bounding box center [454, 370] width 578 height 21
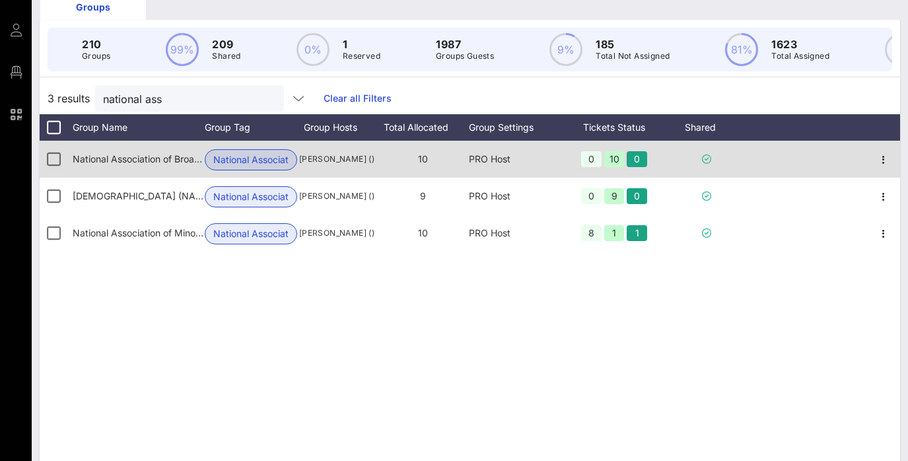
click at [347, 152] on span "[PERSON_NAME] ()" at bounding box center [336, 158] width 79 height 13
